Goal: Information Seeking & Learning: Learn about a topic

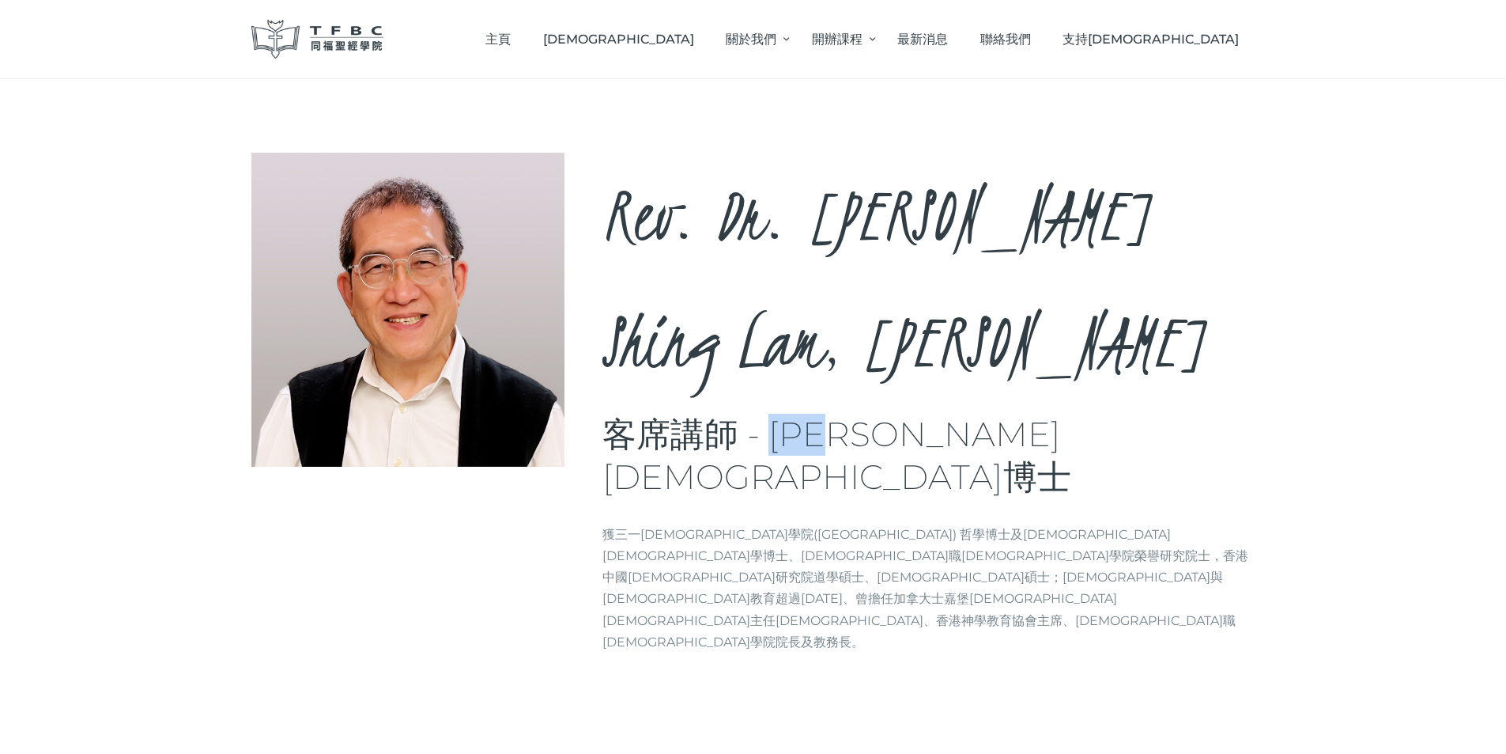
drag, startPoint x: 767, startPoint y: 304, endPoint x: 861, endPoint y: 309, distance: 94.3
click at [861, 414] on h3 "客席講師 - [PERSON_NAME][DEMOGRAPHIC_DATA]博士" at bounding box center [929, 456] width 653 height 85
click at [852, 414] on h3 "客席講師 - [PERSON_NAME][DEMOGRAPHIC_DATA]博士" at bounding box center [929, 456] width 653 height 85
drag, startPoint x: 852, startPoint y: 309, endPoint x: 780, endPoint y: 306, distance: 71.2
click at [780, 414] on h3 "客席講師 - [PERSON_NAME][DEMOGRAPHIC_DATA]博士" at bounding box center [929, 456] width 653 height 85
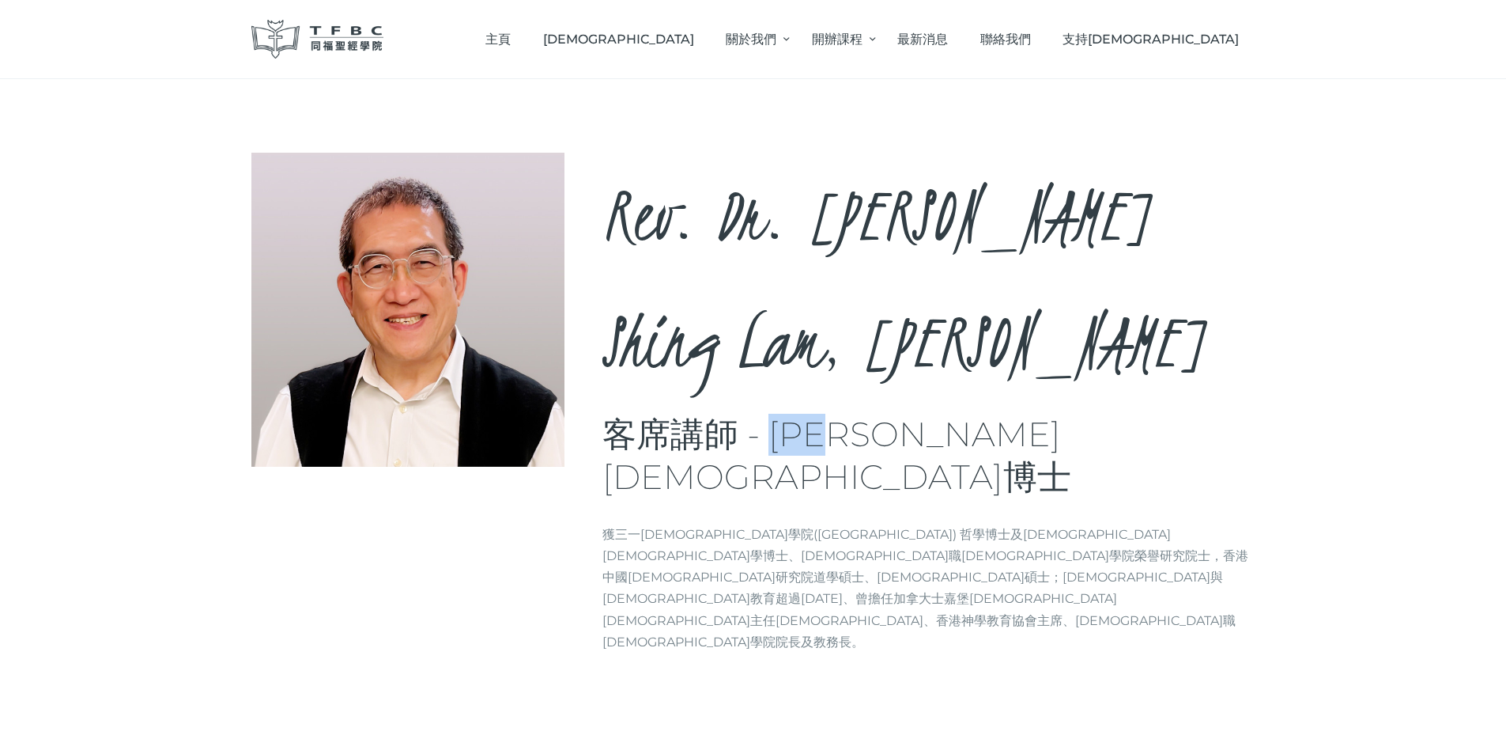
click at [780, 414] on h3 "客席講師 - [PERSON_NAME][DEMOGRAPHIC_DATA]博士" at bounding box center [929, 456] width 653 height 85
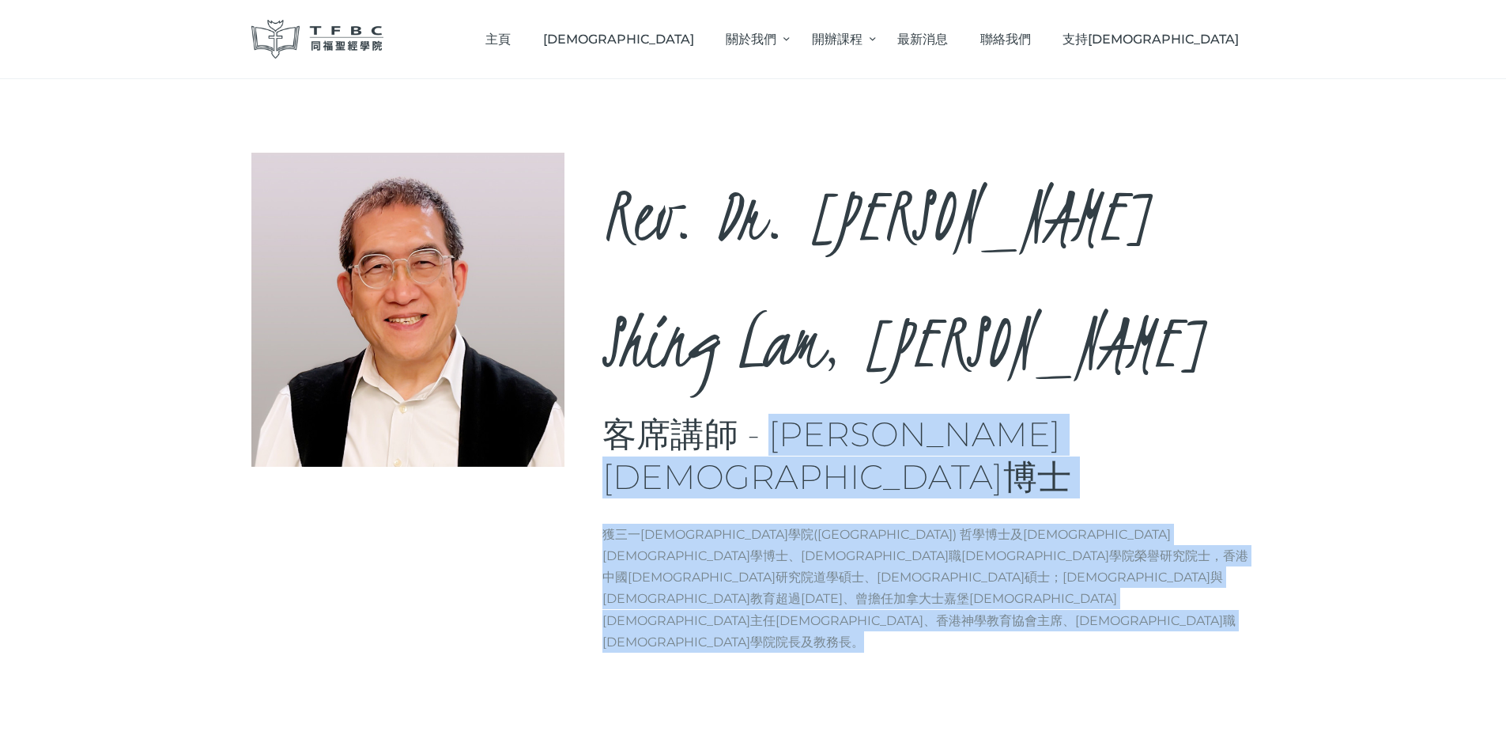
drag, startPoint x: 783, startPoint y: 306, endPoint x: 1011, endPoint y: 441, distance: 264.9
click at [1011, 441] on div "Rev. Dr. [PERSON_NAME], [PERSON_NAME] 客席講師 - [PERSON_NAME][DEMOGRAPHIC_DATA]博士 …" at bounding box center [753, 409] width 1004 height 512
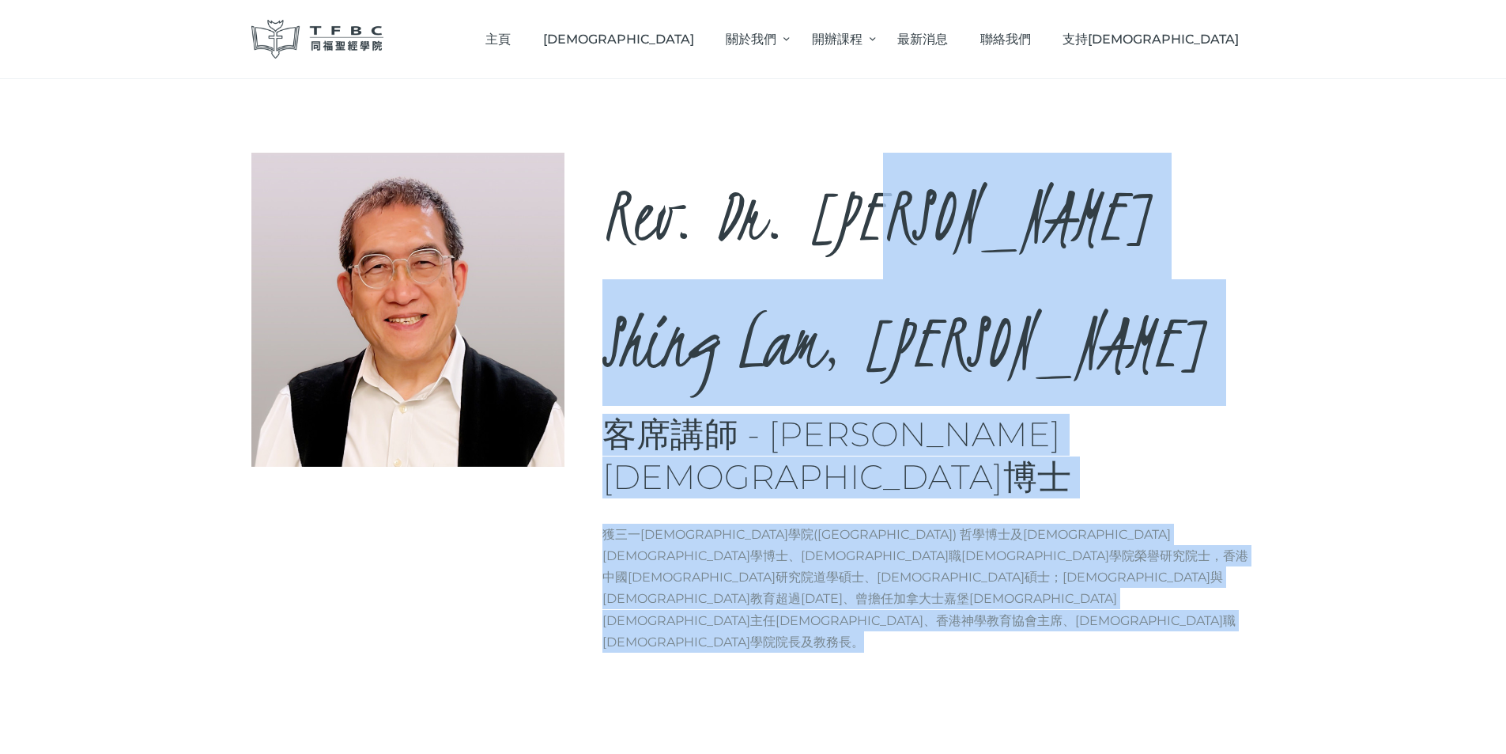
drag, startPoint x: 1010, startPoint y: 441, endPoint x: 867, endPoint y: 213, distance: 269.7
click at [867, 210] on div "Rev. Dr. [PERSON_NAME], [PERSON_NAME] 客席講師 - [PERSON_NAME][DEMOGRAPHIC_DATA]博士 …" at bounding box center [753, 409] width 1004 height 512
click at [893, 523] on p "獲三一[DEMOGRAPHIC_DATA]學院([GEOGRAPHIC_DATA]) 哲學博士及[DEMOGRAPHIC_DATA][DEMOGRAPHIC_…" at bounding box center [929, 587] width 653 height 129
click at [904, 426] on div "Rev. Dr. [PERSON_NAME], [PERSON_NAME] 客席講師 - [PERSON_NAME][DEMOGRAPHIC_DATA]博士 …" at bounding box center [929, 409] width 653 height 512
click at [904, 425] on div "Rev. Dr. [PERSON_NAME], [PERSON_NAME] 客席講師 - [PERSON_NAME][DEMOGRAPHIC_DATA]博士 …" at bounding box center [929, 409] width 653 height 512
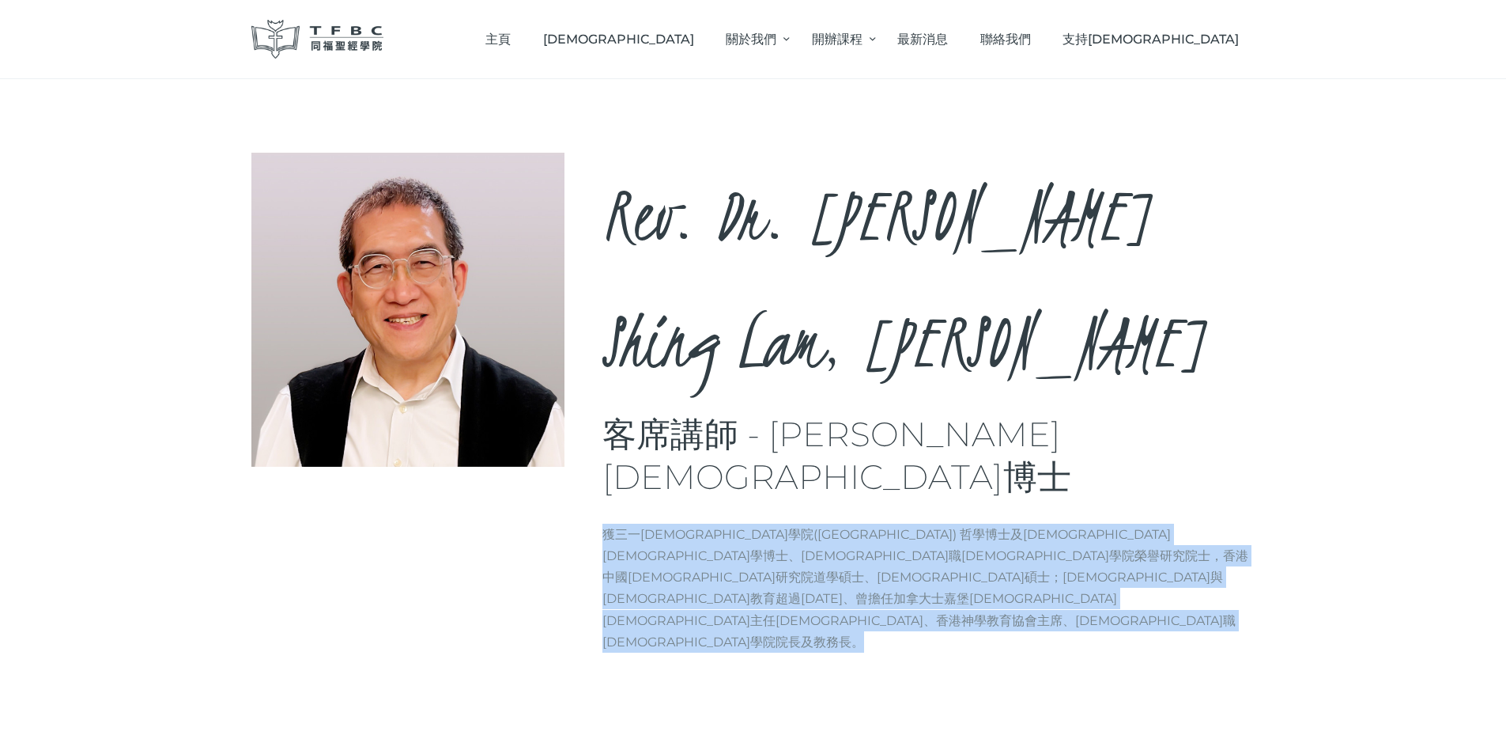
click at [904, 425] on div "Rev. Dr. [PERSON_NAME], [PERSON_NAME] 客席講師 - [PERSON_NAME][DEMOGRAPHIC_DATA]博士 …" at bounding box center [929, 409] width 653 height 512
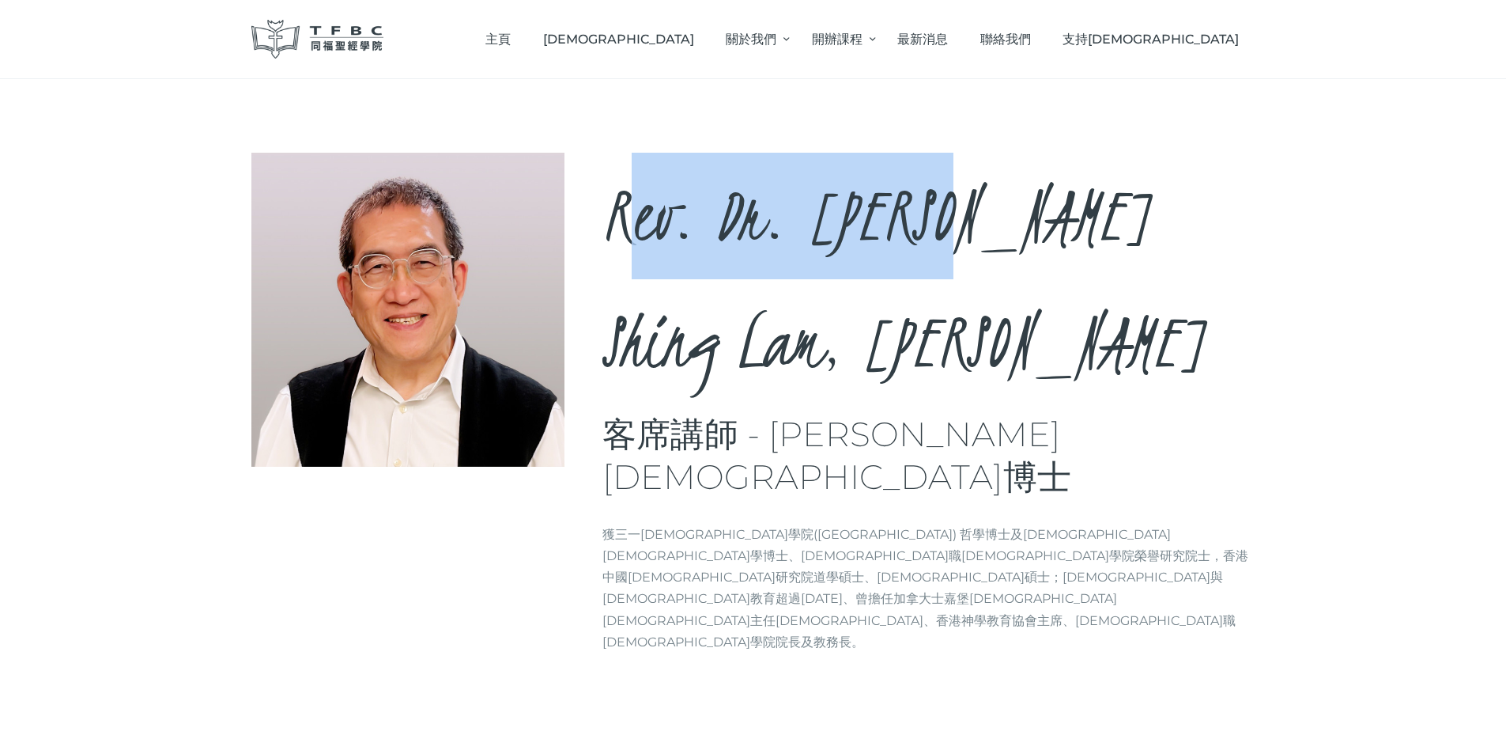
drag, startPoint x: 637, startPoint y: 178, endPoint x: 981, endPoint y: 211, distance: 345.6
click at [975, 211] on h2 "Rev. Dr. [PERSON_NAME] Shing Lam, [PERSON_NAME]" at bounding box center [929, 279] width 653 height 253
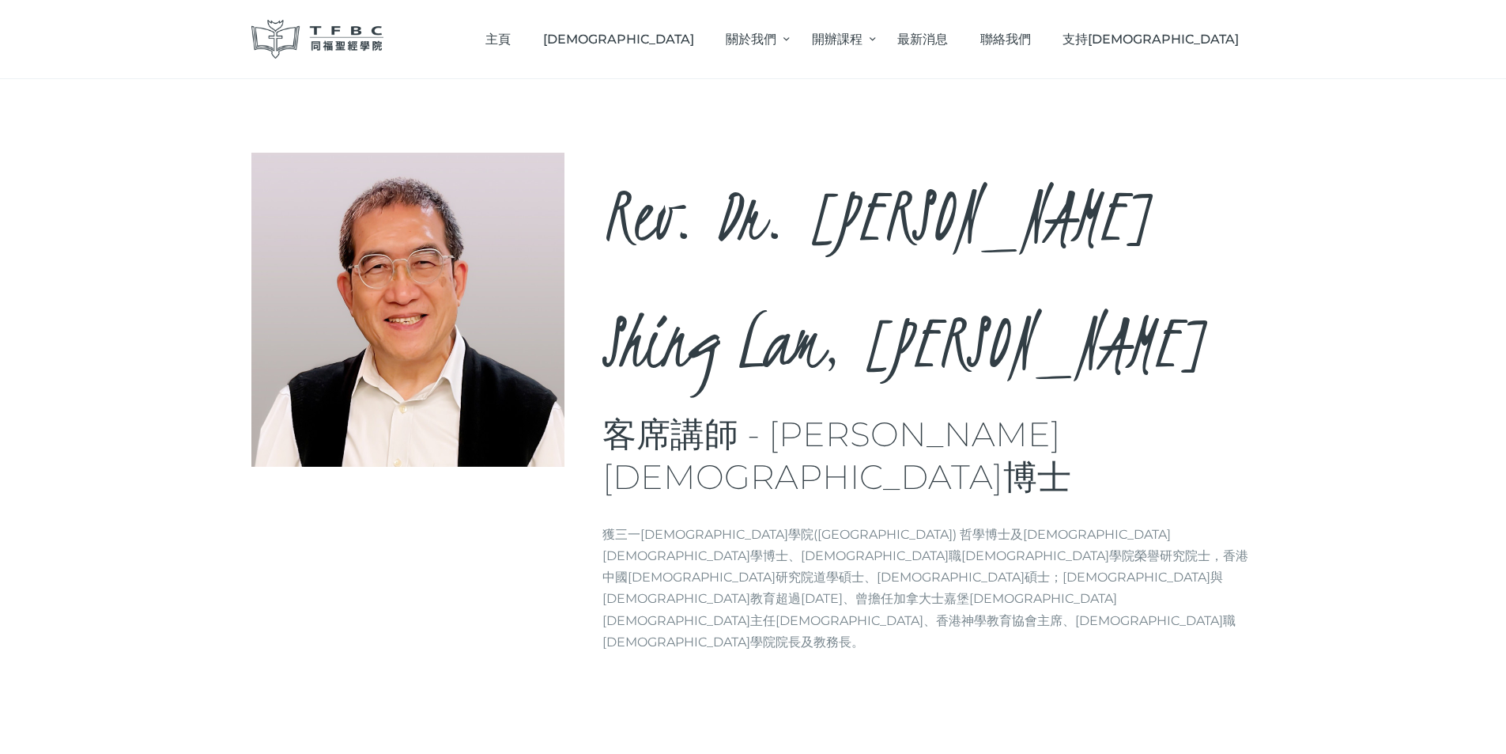
click at [1003, 214] on h2 "Rev. Dr. [PERSON_NAME] Shing Lam, [PERSON_NAME]" at bounding box center [929, 279] width 653 height 253
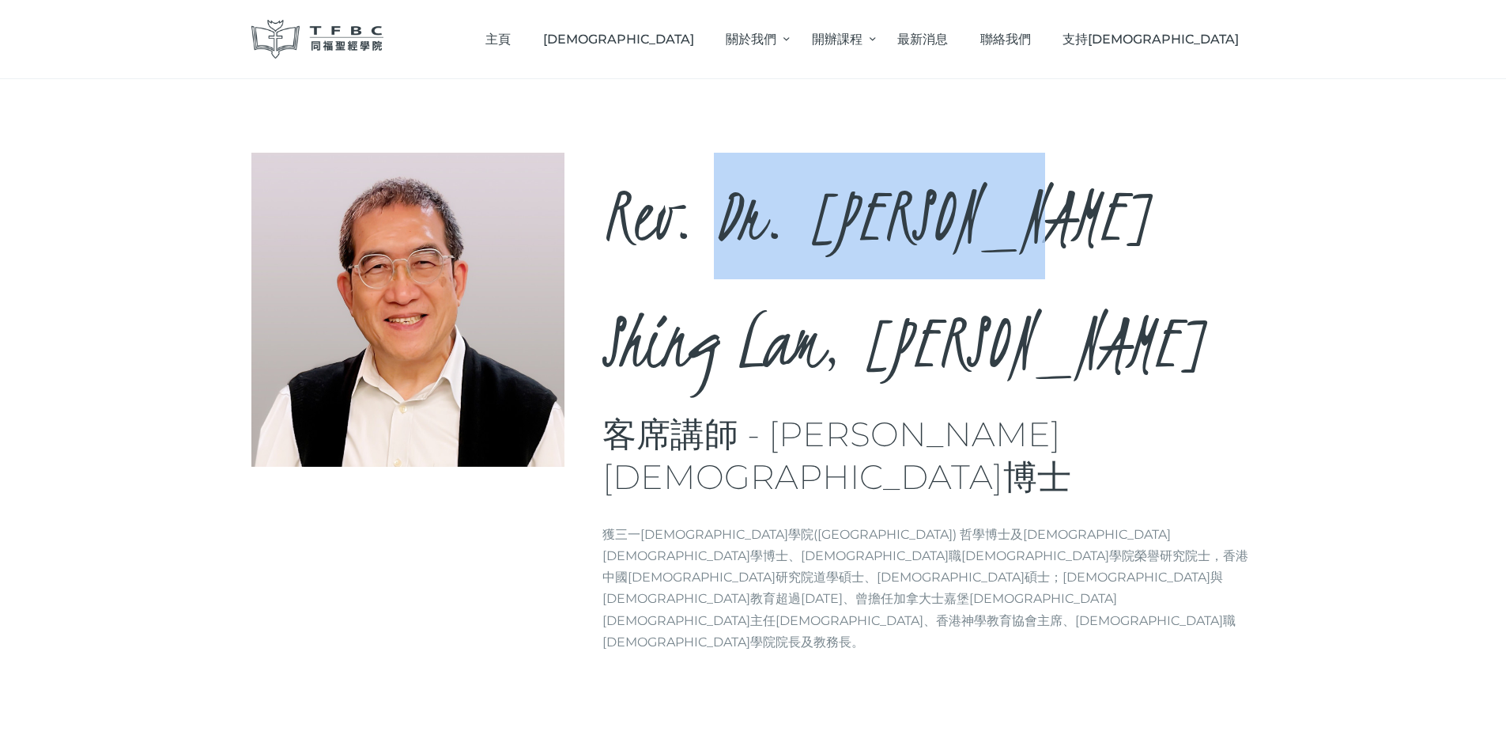
drag, startPoint x: 1005, startPoint y: 217, endPoint x: 663, endPoint y: 205, distance: 341.8
click at [666, 204] on h2 "Rev. Dr. [PERSON_NAME] Shing Lam, [PERSON_NAME]" at bounding box center [929, 279] width 653 height 253
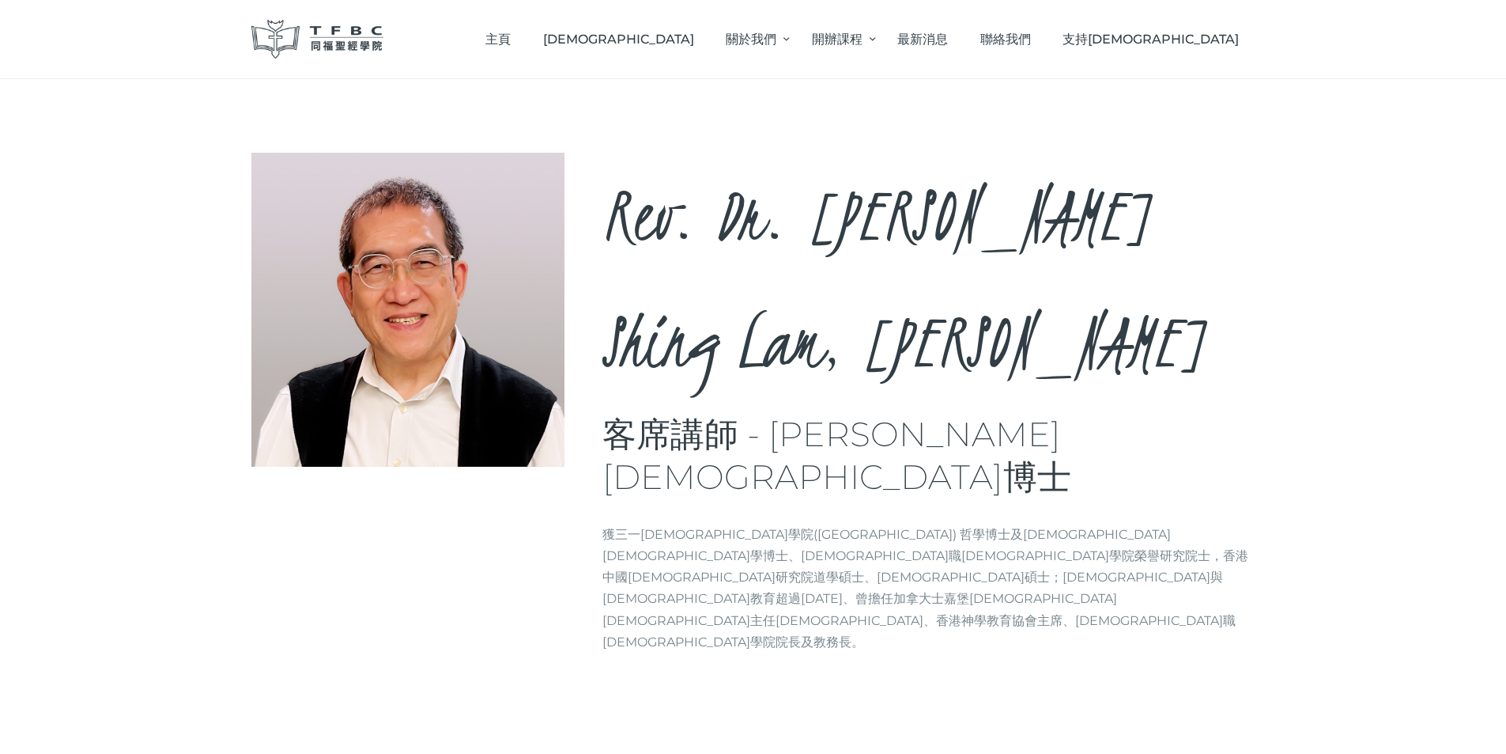
click at [662, 206] on h2 "Rev. Dr. [PERSON_NAME] Shing Lam, [PERSON_NAME]" at bounding box center [929, 279] width 653 height 253
